Goal: Book appointment/travel/reservation

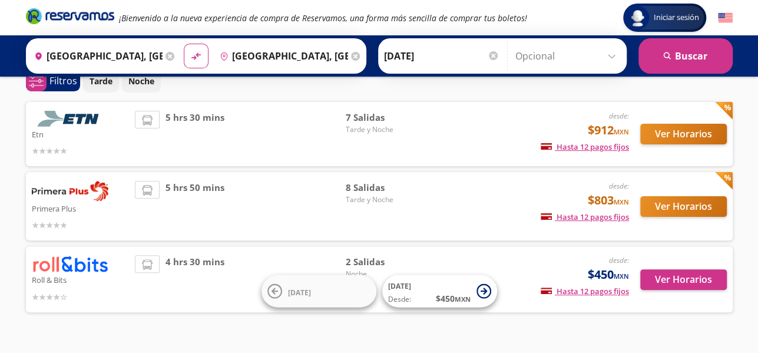
scroll to position [84, 0]
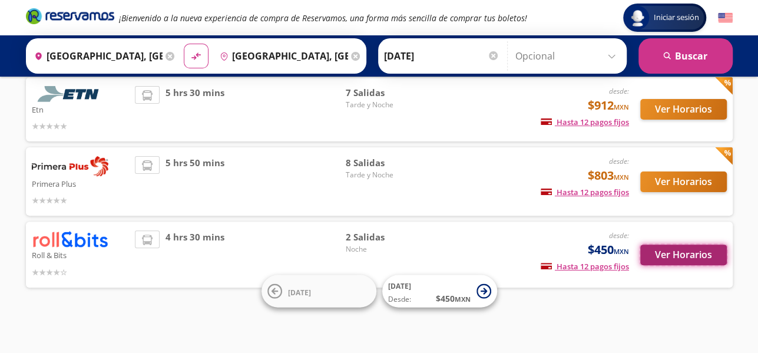
click at [706, 255] on button "Ver Horarios" at bounding box center [684, 255] width 87 height 21
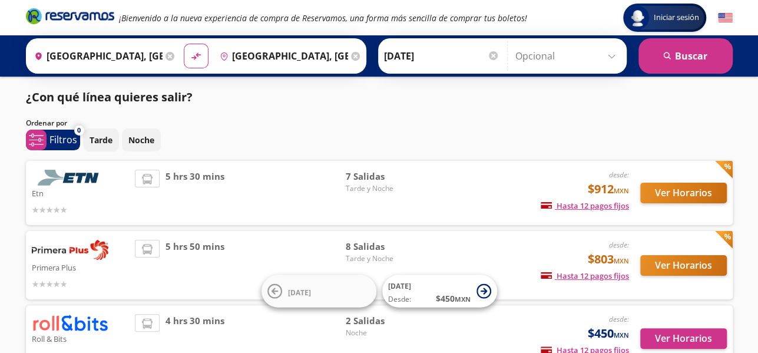
scroll to position [84, 0]
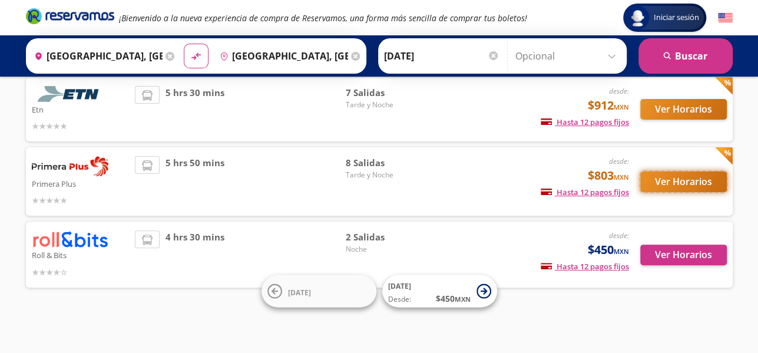
click at [701, 181] on button "Ver Horarios" at bounding box center [684, 182] width 87 height 21
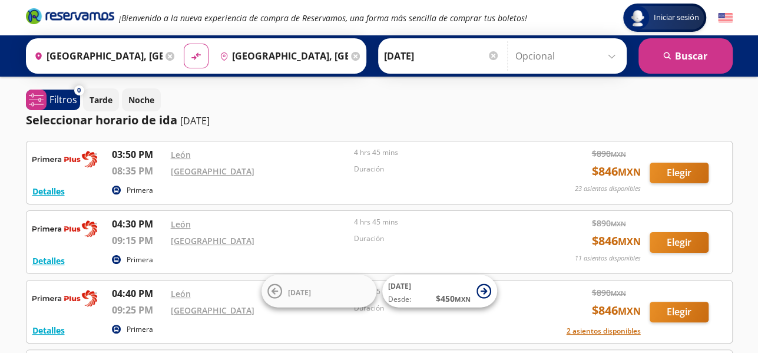
scroll to position [84, 0]
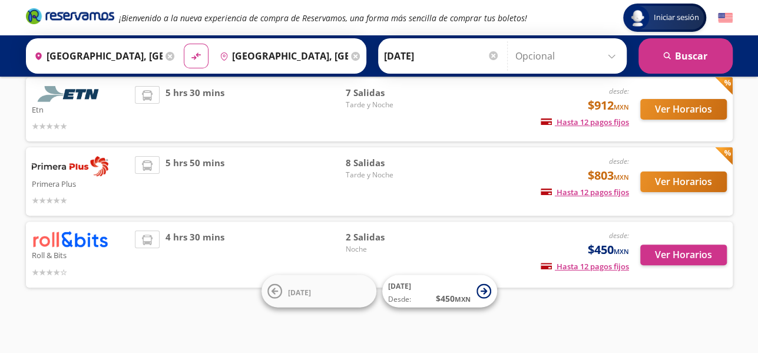
click at [88, 257] on p "Roll & Bits" at bounding box center [81, 255] width 98 height 14
click at [707, 250] on button "Ver Horarios" at bounding box center [684, 255] width 87 height 21
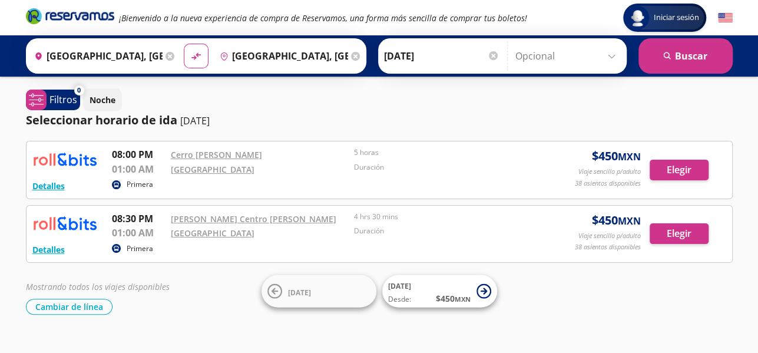
click at [111, 58] on input "[GEOGRAPHIC_DATA], [GEOGRAPHIC_DATA]" at bounding box center [95, 55] width 133 height 29
click at [268, 58] on input "[GEOGRAPHIC_DATA], [GEOGRAPHIC_DATA]" at bounding box center [281, 55] width 133 height 29
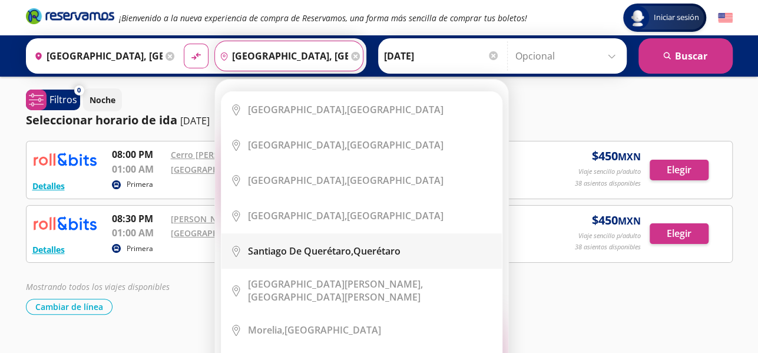
click at [336, 256] on b "Santiago de Querétaro," at bounding box center [300, 251] width 105 height 13
type input "[PERSON_NAME] de Querétaro, [GEOGRAPHIC_DATA]"
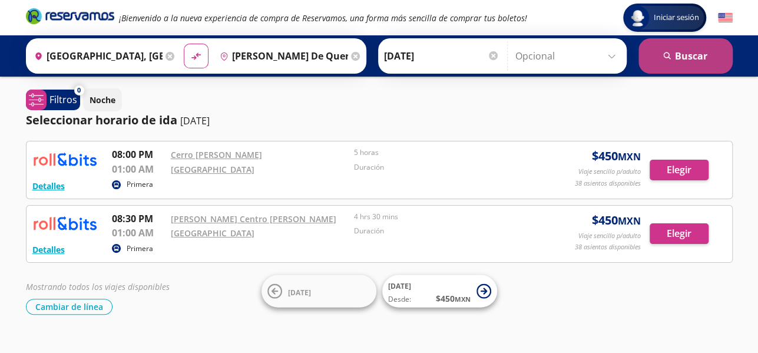
click at [677, 51] on button "search [GEOGRAPHIC_DATA]" at bounding box center [686, 55] width 94 height 35
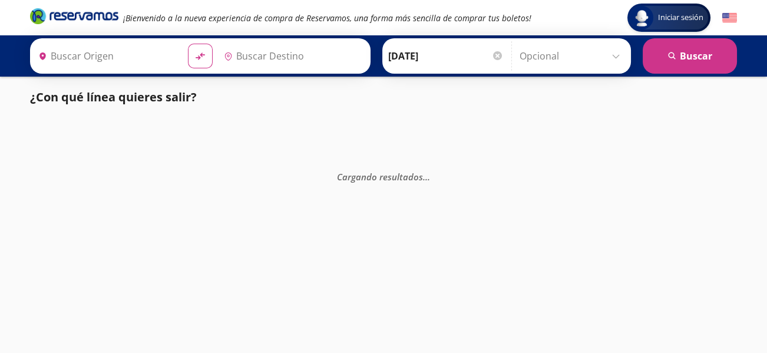
type input "[PERSON_NAME] de Querétaro, [GEOGRAPHIC_DATA]"
type input "[GEOGRAPHIC_DATA], [GEOGRAPHIC_DATA]"
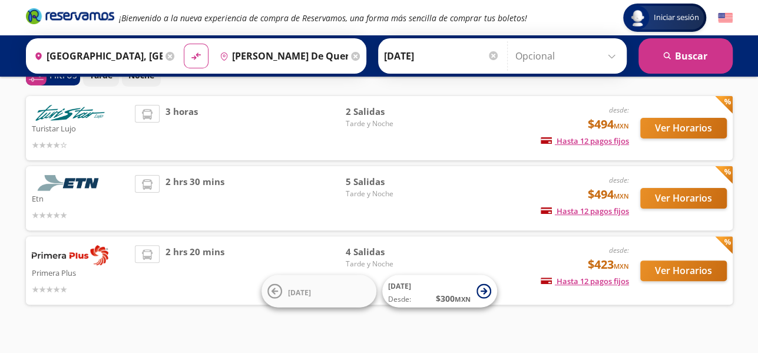
scroll to position [82, 0]
